Goal: Browse casually: Explore the website without a specific task or goal

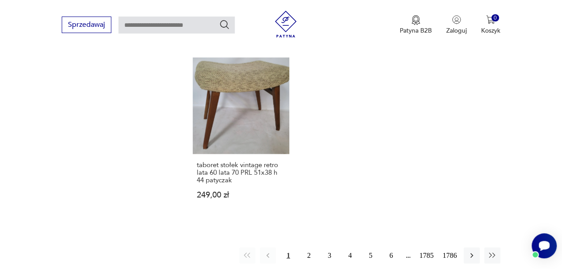
scroll to position [1114, 0]
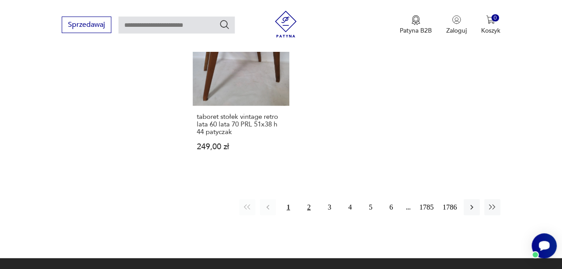
click at [309, 200] on button "2" at bounding box center [309, 208] width 16 height 16
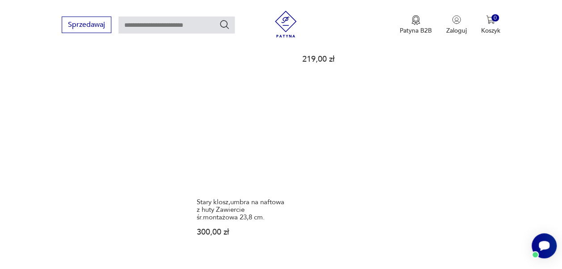
scroll to position [1100, 0]
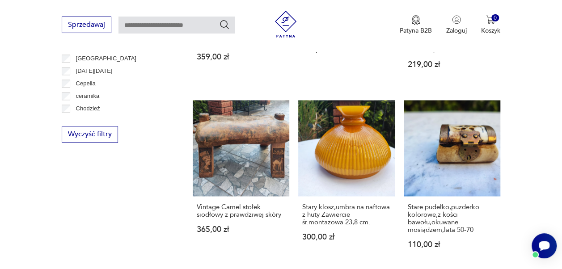
scroll to position [545, 0]
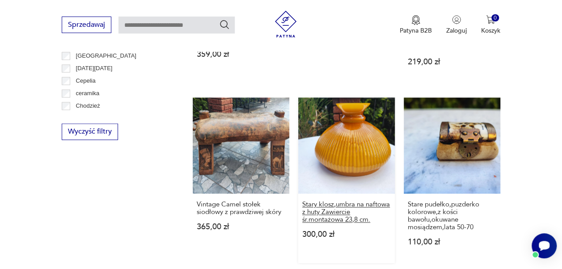
click at [348, 201] on h3 "Stary klosz,umbra na naftowa z huty Zawiercie śr.montażowa 23,8 cm." at bounding box center [346, 212] width 89 height 23
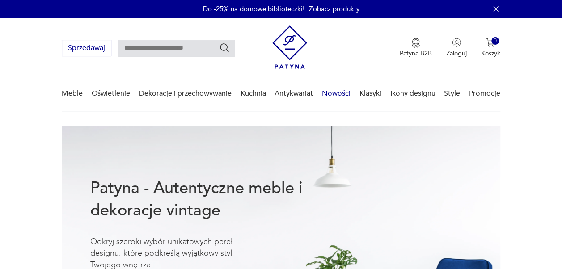
click at [338, 94] on link "Nowości" at bounding box center [336, 93] width 29 height 34
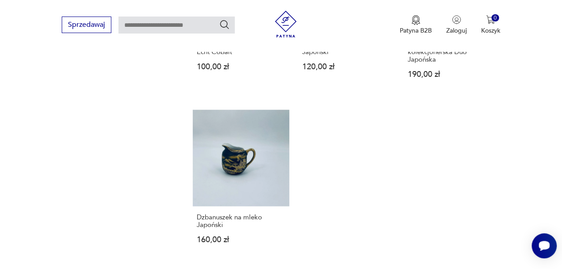
scroll to position [1060, 0]
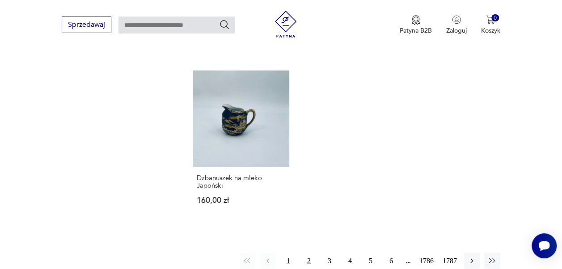
click at [309, 253] on button "2" at bounding box center [309, 261] width 16 height 16
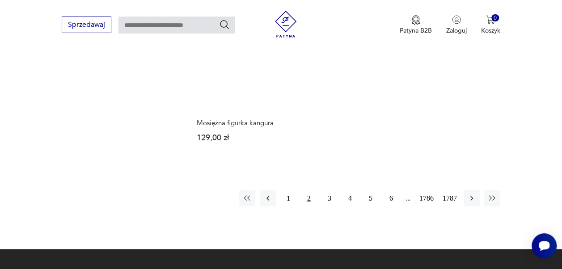
scroll to position [1135, 0]
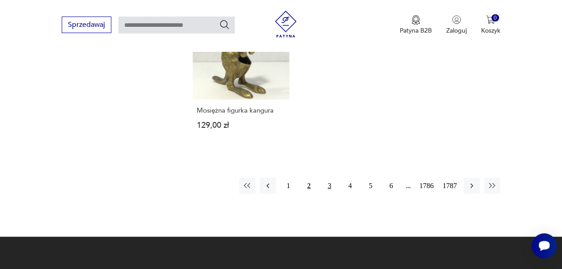
click at [328, 185] on button "3" at bounding box center [330, 186] width 16 height 16
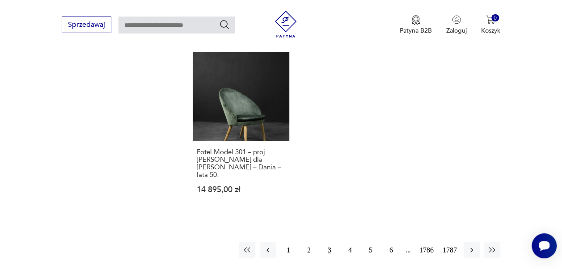
scroll to position [1159, 0]
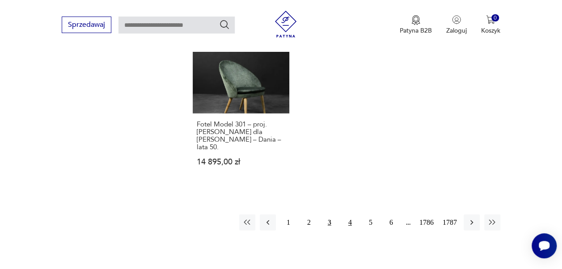
click at [351, 215] on button "4" at bounding box center [350, 223] width 16 height 16
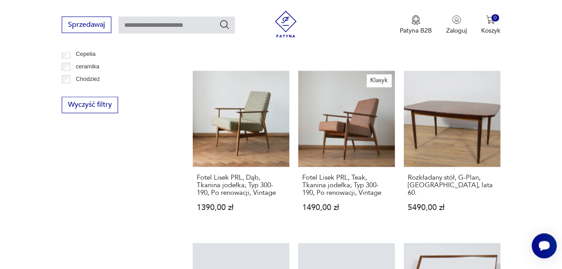
scroll to position [616, 0]
